Goal: Feedback & Contribution: Leave review/rating

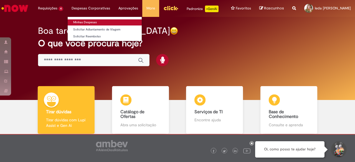
click at [77, 20] on link "Minhas Despesas" at bounding box center [105, 22] width 74 height 6
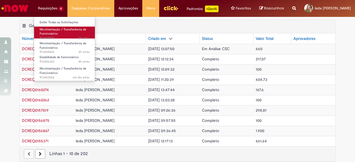
click at [49, 32] on span "Movimentação / Transferência de Funcionários" at bounding box center [63, 31] width 47 height 9
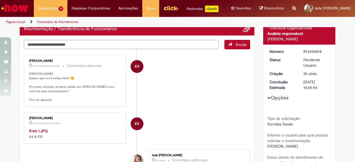
scroll to position [28, 0]
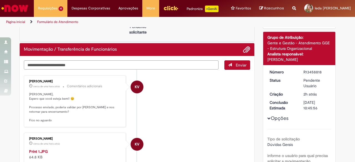
click at [68, 70] on textarea "Digite sua mensagem aqui..." at bounding box center [121, 64] width 195 height 9
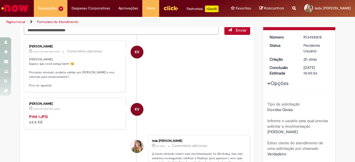
scroll to position [55, 0]
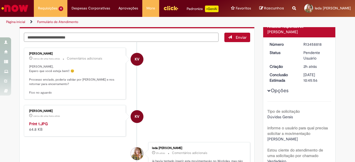
click at [53, 42] on textarea "Digite sua mensagem aqui..." at bounding box center [121, 37] width 195 height 9
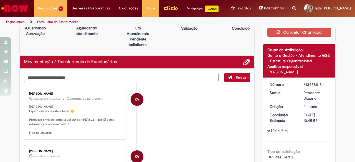
scroll to position [0, 0]
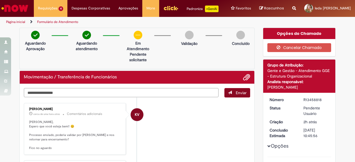
type textarea "**********"
click at [241, 95] on span "Enviar" at bounding box center [241, 92] width 11 height 5
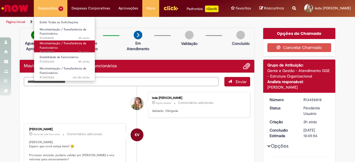
click at [45, 43] on span "Movimentação / Transferência de Funcionários" at bounding box center [63, 45] width 47 height 9
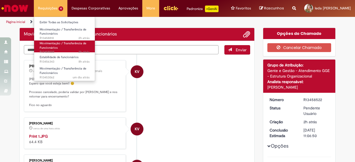
click at [56, 47] on span "Movimentação / Transferência de Funcionários" at bounding box center [63, 45] width 47 height 9
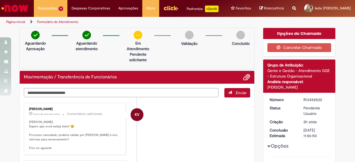
scroll to position [28, 0]
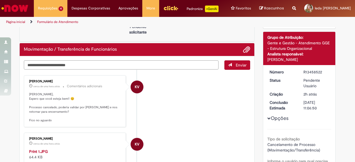
click at [44, 70] on textarea "Digite sua mensagem aqui..." at bounding box center [121, 64] width 195 height 9
paste textarea "**********"
type textarea "**********"
click at [240, 68] on span "Enviar" at bounding box center [241, 65] width 11 height 5
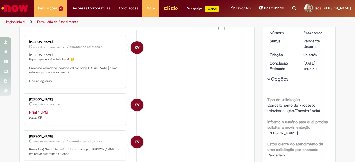
scroll to position [0, 0]
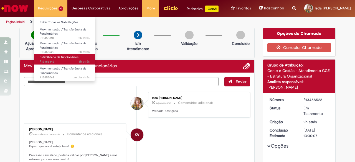
click at [50, 61] on span "8h atrás 8 horas atrás R13456343" at bounding box center [65, 62] width 50 height 4
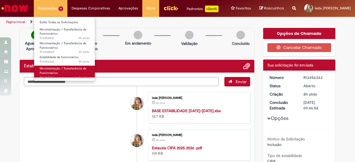
click at [47, 71] on span "Movimentação / Transferência de Funcionários" at bounding box center [63, 71] width 47 height 9
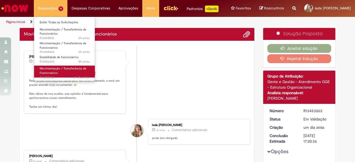
click at [56, 72] on span "Movimentação / Transferência de Funcionários" at bounding box center [63, 71] width 47 height 9
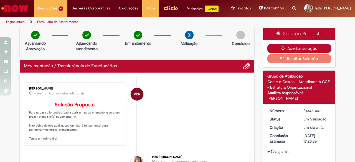
click at [290, 53] on button "Aceitar solução" at bounding box center [299, 48] width 64 height 9
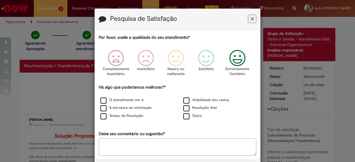
click at [238, 57] on icon "Feedback" at bounding box center [237, 58] width 21 height 17
click at [129, 100] on label "O atendimento em si" at bounding box center [121, 100] width 43 height 5
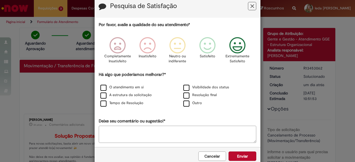
scroll to position [24, 0]
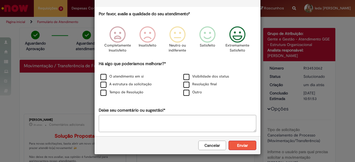
click at [245, 144] on button "Enviar" at bounding box center [242, 145] width 28 height 9
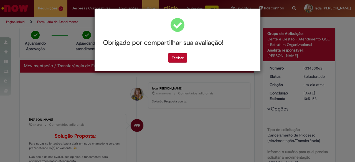
scroll to position [0, 0]
click at [173, 56] on button "Fechar" at bounding box center [177, 57] width 19 height 9
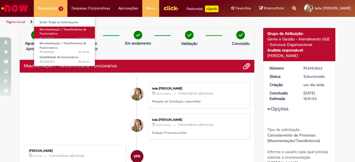
click at [44, 30] on span "Movimentação / Transferência de Funcionários" at bounding box center [63, 31] width 47 height 9
